Goal: Information Seeking & Learning: Learn about a topic

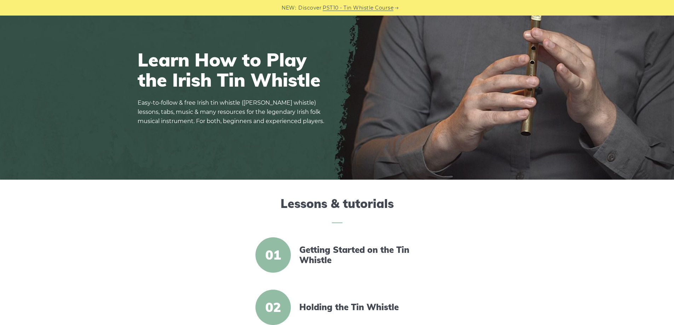
scroll to position [212, 0]
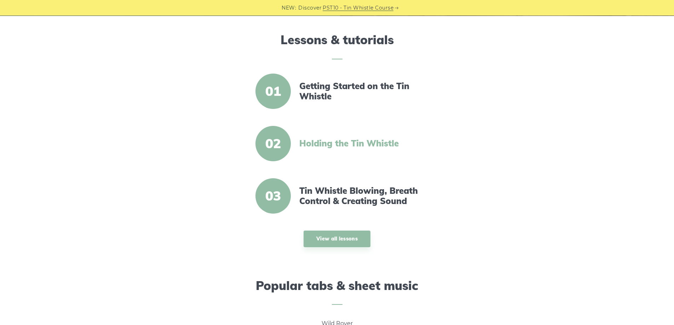
click at [328, 143] on link "Holding the Tin Whistle" at bounding box center [360, 143] width 122 height 10
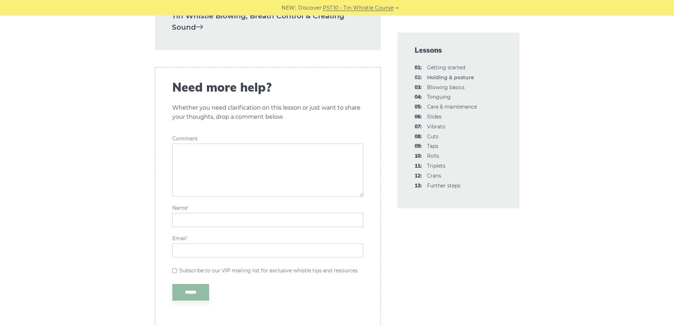
scroll to position [1062, 0]
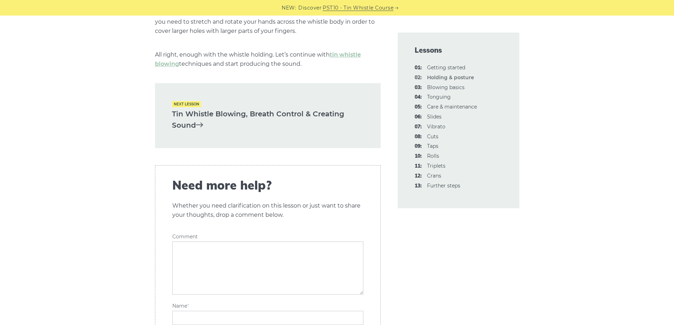
click at [190, 109] on link "Tin Whistle Blowing, Breath Control & Creating Sound" at bounding box center [268, 119] width 192 height 23
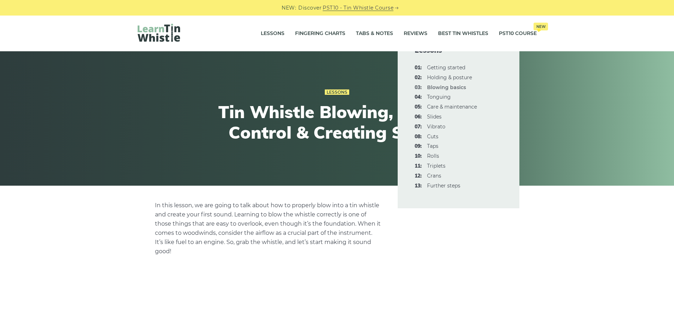
scroll to position [177, 0]
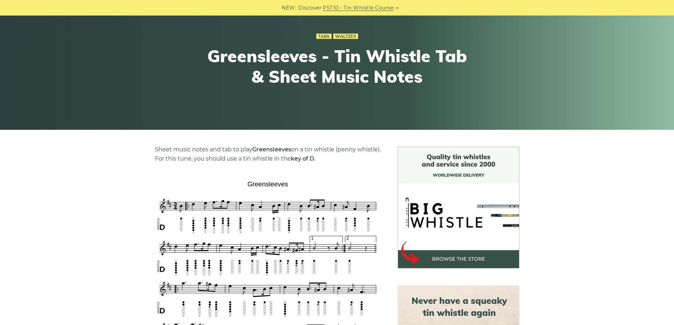
scroll to position [142, 0]
